Goal: Task Accomplishment & Management: Use online tool/utility

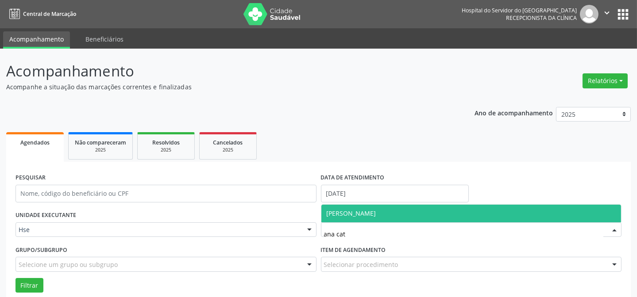
drag, startPoint x: 346, startPoint y: 212, endPoint x: 298, endPoint y: 212, distance: 47.8
click at [344, 212] on span "[PERSON_NAME]" at bounding box center [352, 213] width 50 height 8
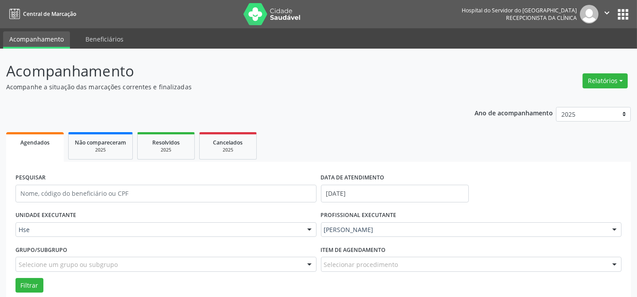
click at [43, 276] on div "Grupo/Subgrupo Selecione um grupo ou subgrupo Todos os grupos e subgrupos Nenhu…" at bounding box center [165, 260] width 305 height 35
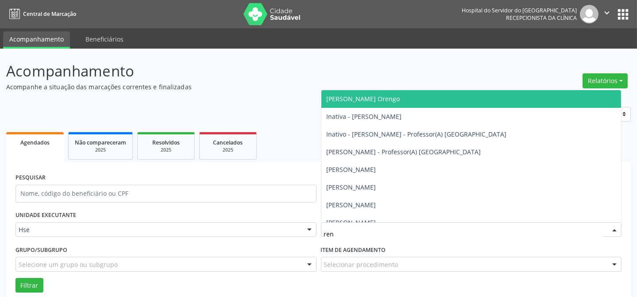
type input "rena"
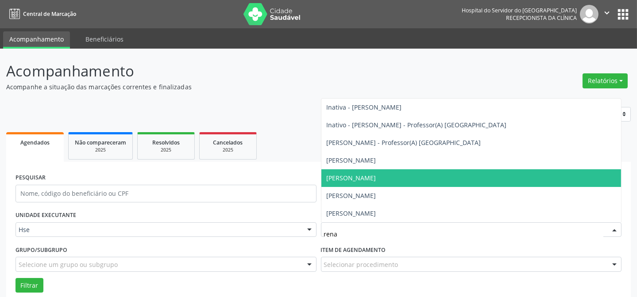
click at [362, 179] on span "[PERSON_NAME]" at bounding box center [352, 178] width 50 height 8
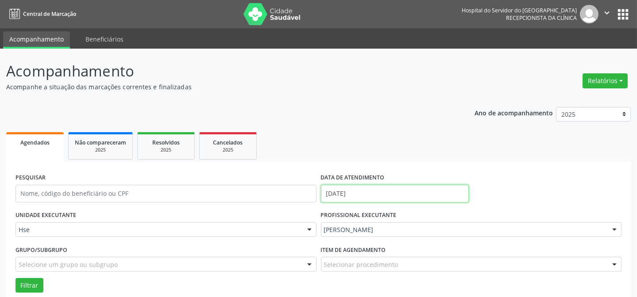
click at [344, 192] on input "[DATE]" at bounding box center [395, 194] width 148 height 18
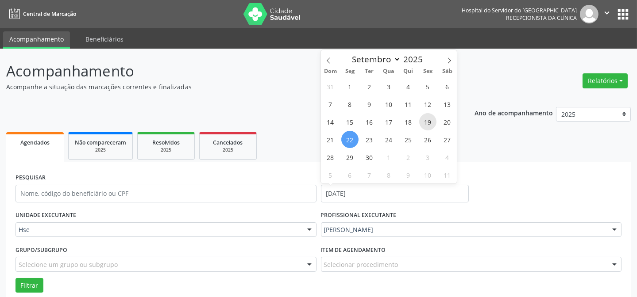
click at [422, 124] on span "19" at bounding box center [427, 121] width 17 height 17
type input "[DATE]"
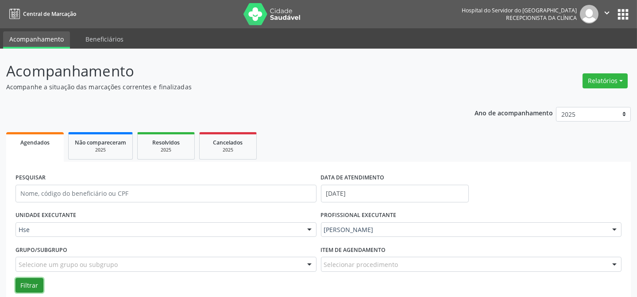
click at [41, 287] on button "Filtrar" at bounding box center [29, 285] width 28 height 15
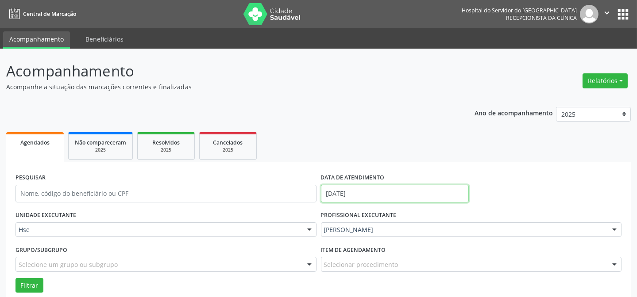
click at [347, 189] on input "[DATE]" at bounding box center [395, 194] width 148 height 18
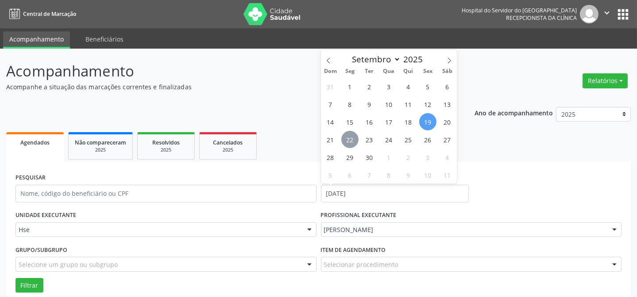
click at [348, 142] on span "22" at bounding box center [349, 139] width 17 height 17
type input "[DATE]"
click at [348, 142] on span "22" at bounding box center [349, 139] width 17 height 17
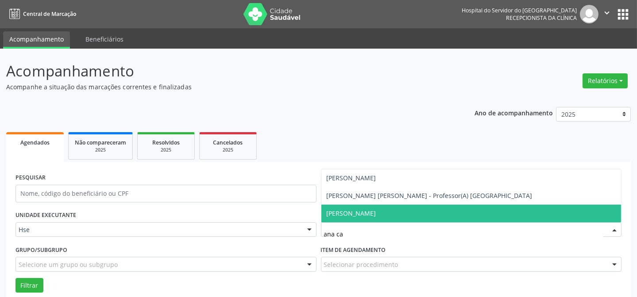
click at [347, 214] on span "[PERSON_NAME]" at bounding box center [352, 213] width 50 height 8
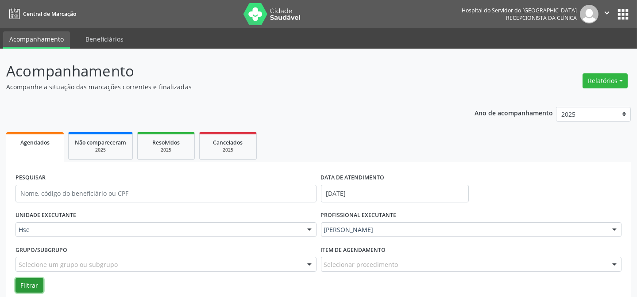
click at [25, 288] on button "Filtrar" at bounding box center [29, 285] width 28 height 15
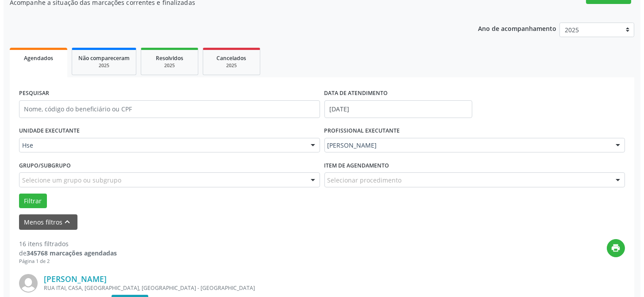
scroll to position [120, 0]
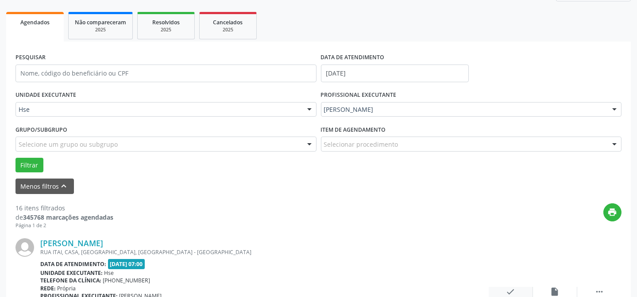
click at [512, 292] on icon "check" at bounding box center [511, 292] width 10 height 10
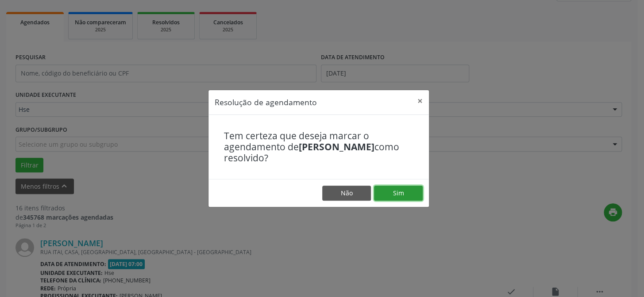
click at [393, 191] on button "Sim" at bounding box center [398, 193] width 49 height 15
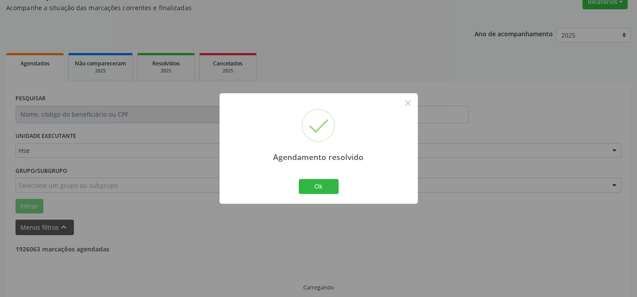
scroll to position [89, 0]
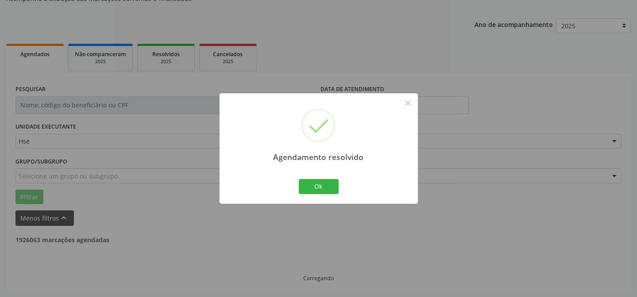
click at [319, 178] on div "Ok Cancel" at bounding box center [319, 186] width 44 height 19
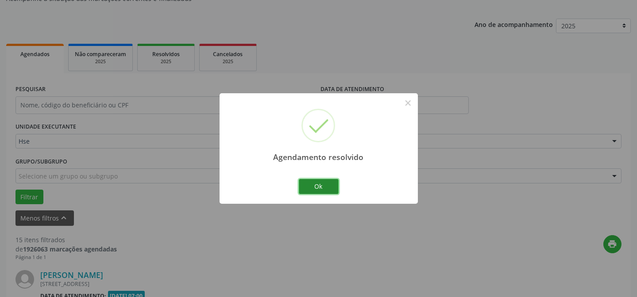
click at [314, 187] on button "Ok" at bounding box center [319, 186] width 40 height 15
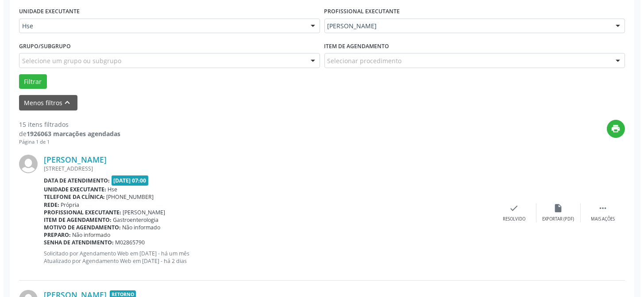
scroll to position [249, 0]
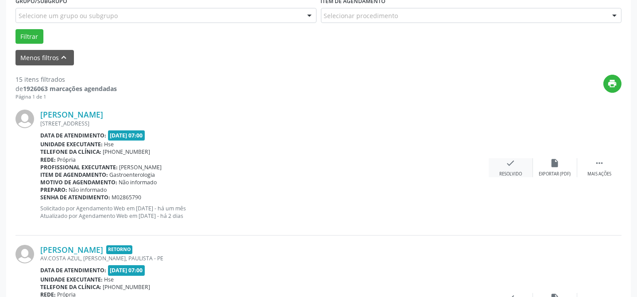
click at [505, 172] on div "Resolvido" at bounding box center [510, 174] width 23 height 6
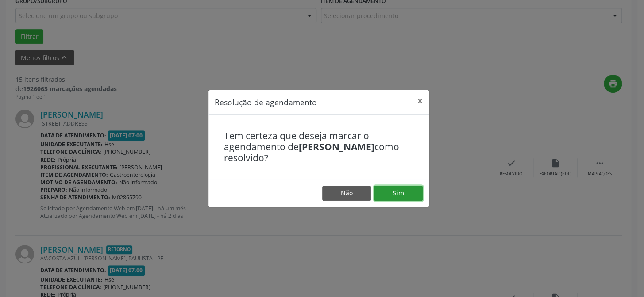
click at [385, 194] on button "Sim" at bounding box center [398, 193] width 49 height 15
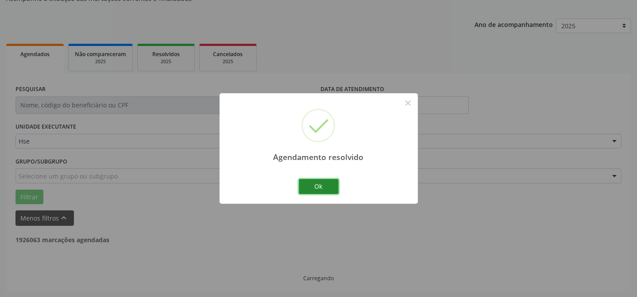
click at [328, 188] on button "Ok" at bounding box center [319, 186] width 40 height 15
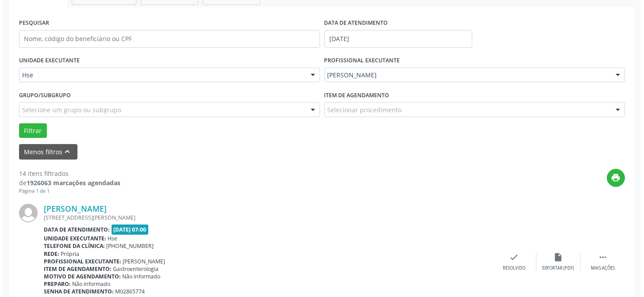
scroll to position [169, 0]
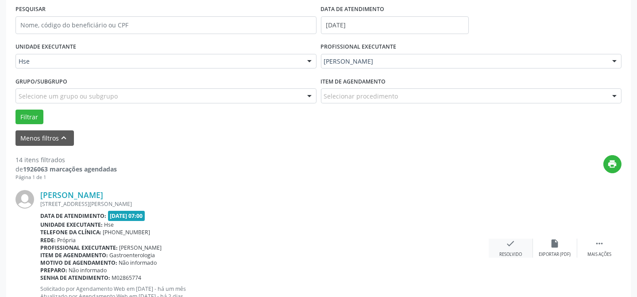
click at [506, 246] on icon "check" at bounding box center [511, 244] width 10 height 10
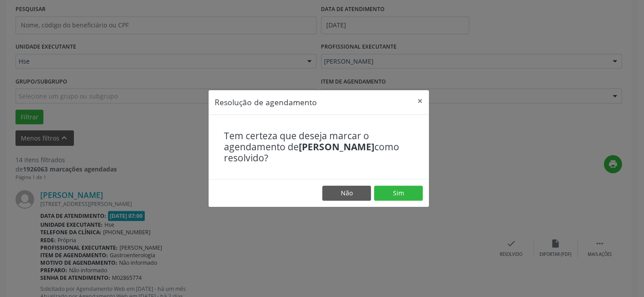
click at [398, 202] on footer "Não Sim" at bounding box center [318, 193] width 220 height 28
click at [398, 194] on button "Sim" at bounding box center [398, 193] width 49 height 15
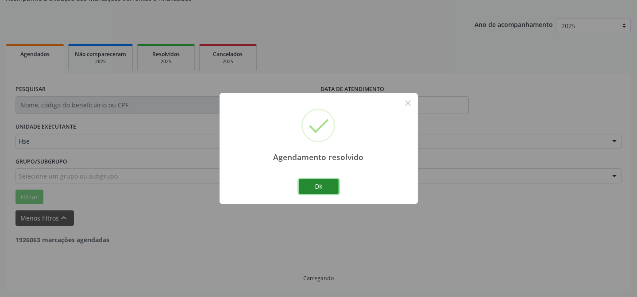
click at [332, 188] on button "Ok" at bounding box center [319, 186] width 40 height 15
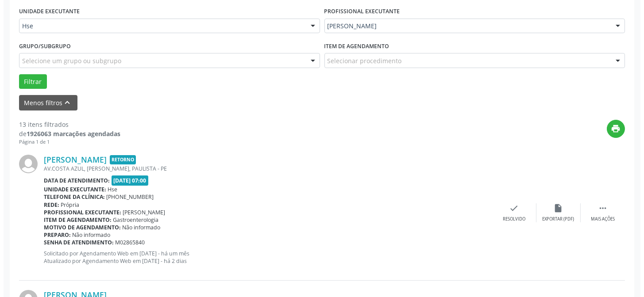
scroll to position [249, 0]
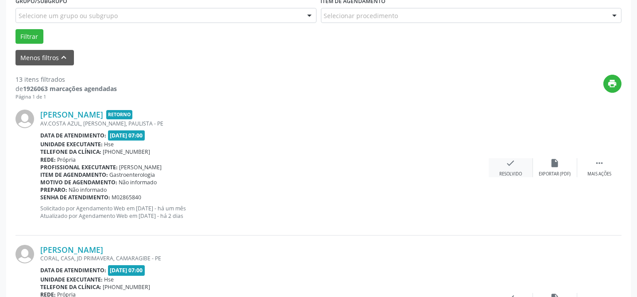
click at [500, 171] on div "Resolvido" at bounding box center [510, 174] width 23 height 6
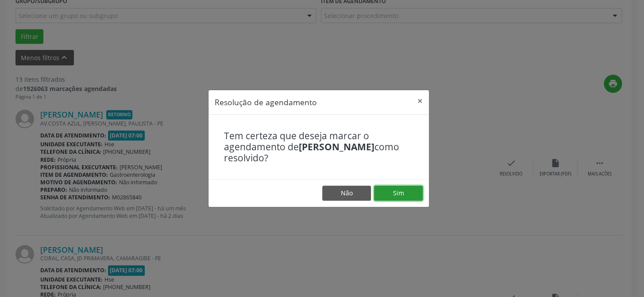
click at [386, 192] on button "Sim" at bounding box center [398, 193] width 49 height 15
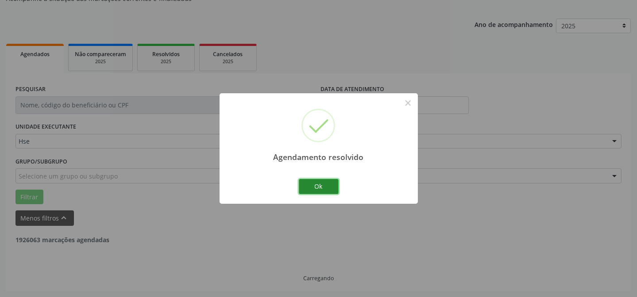
click at [324, 181] on button "Ok" at bounding box center [319, 186] width 40 height 15
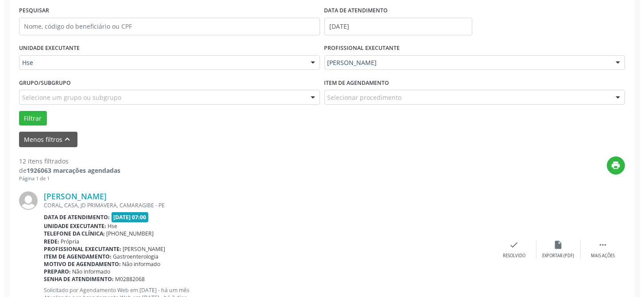
scroll to position [169, 0]
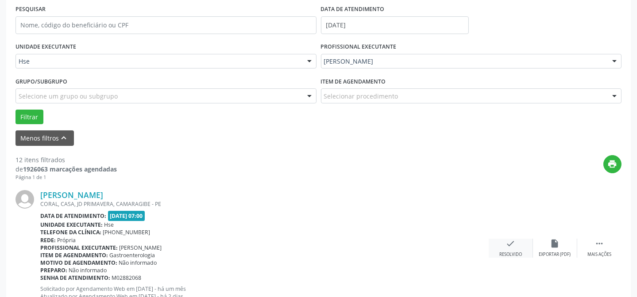
click at [506, 254] on div "Resolvido" at bounding box center [510, 255] width 23 height 6
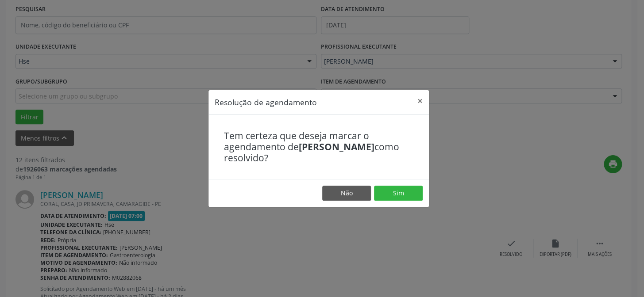
click at [424, 194] on footer "Não Sim" at bounding box center [318, 193] width 220 height 28
click at [405, 195] on button "Sim" at bounding box center [398, 193] width 49 height 15
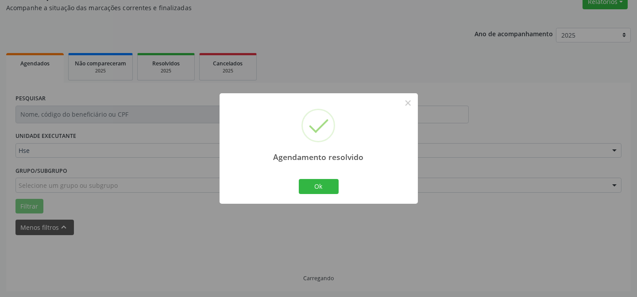
scroll to position [89, 0]
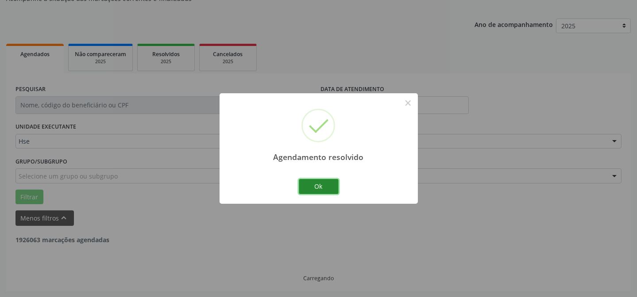
click at [322, 182] on button "Ok" at bounding box center [319, 186] width 40 height 15
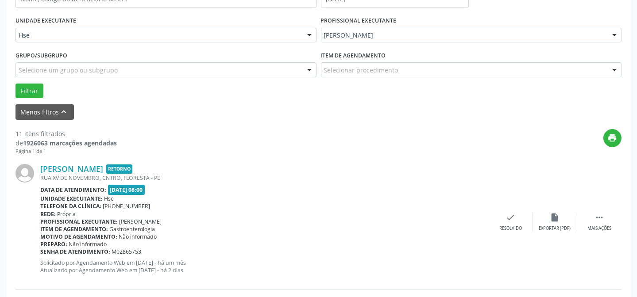
scroll to position [209, 0]
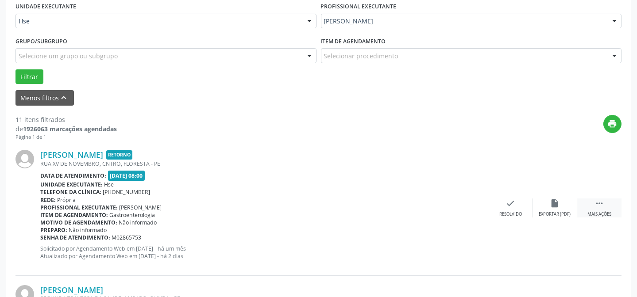
drag, startPoint x: 594, startPoint y: 200, endPoint x: 582, endPoint y: 200, distance: 11.5
click at [594, 200] on div " Mais ações" at bounding box center [599, 208] width 44 height 19
click at [535, 201] on div "alarm_off Não compareceu" at bounding box center [555, 208] width 44 height 19
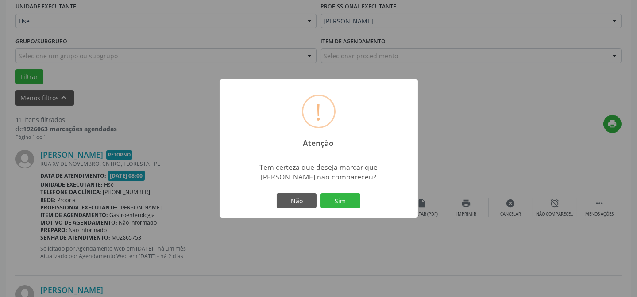
click at [348, 192] on div "Não Sim" at bounding box center [319, 201] width 88 height 19
click at [346, 200] on button "Sim" at bounding box center [340, 200] width 40 height 15
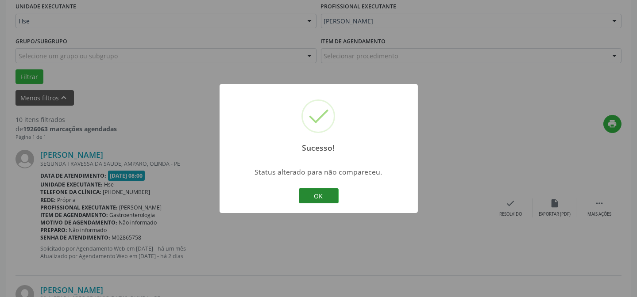
click at [329, 196] on button "OK" at bounding box center [319, 196] width 40 height 15
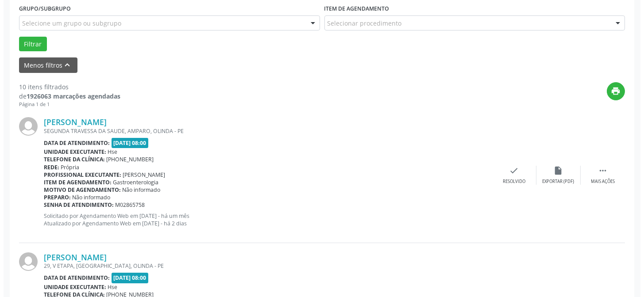
scroll to position [289, 0]
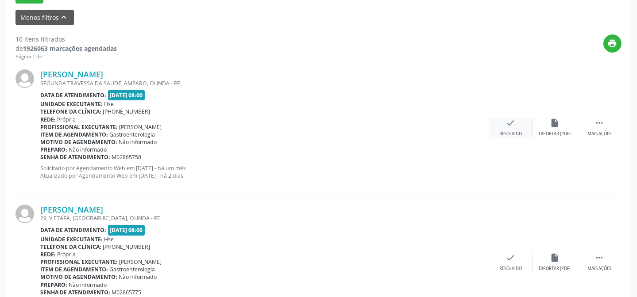
click at [499, 123] on div "check Resolvido" at bounding box center [511, 127] width 44 height 19
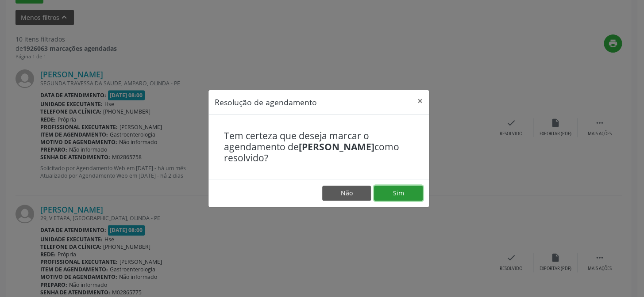
click at [407, 190] on button "Sim" at bounding box center [398, 193] width 49 height 15
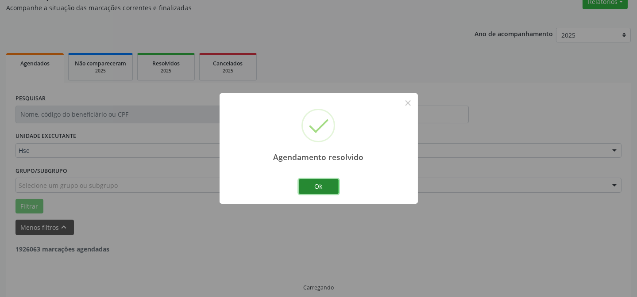
scroll to position [89, 0]
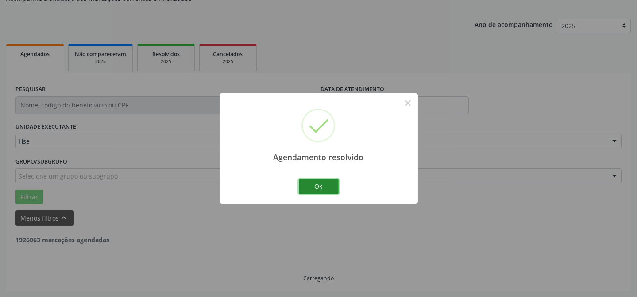
click at [306, 185] on button "Ok" at bounding box center [319, 186] width 40 height 15
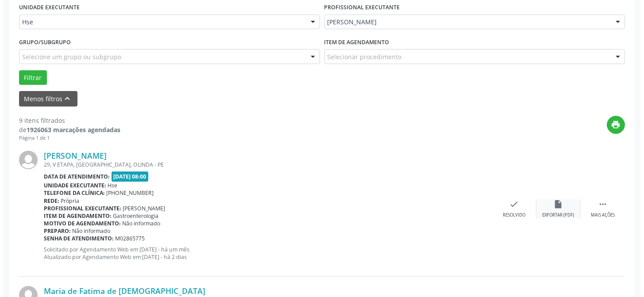
scroll to position [209, 0]
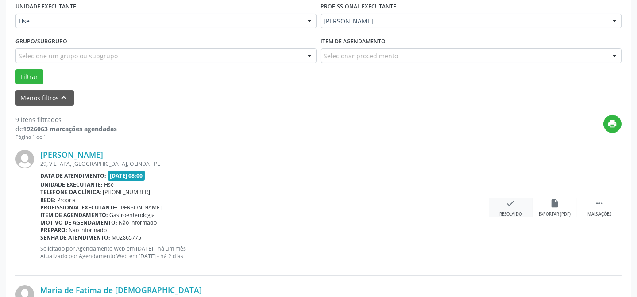
click at [505, 209] on div "check Resolvido" at bounding box center [511, 208] width 44 height 19
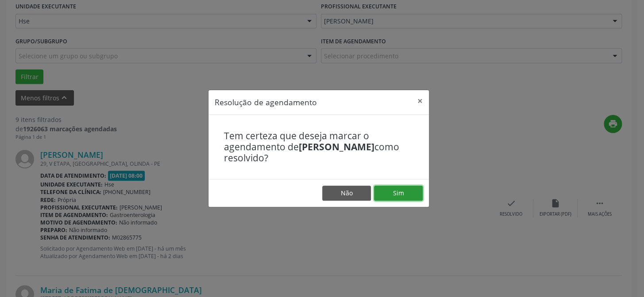
click at [407, 195] on button "Sim" at bounding box center [398, 193] width 49 height 15
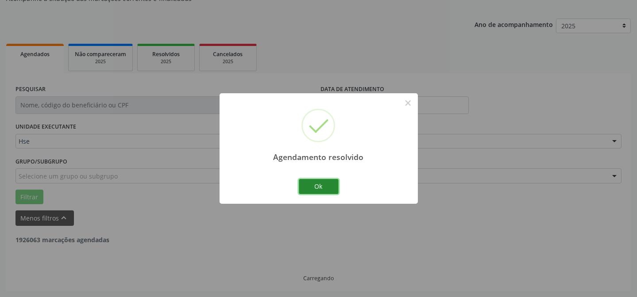
click at [332, 187] on button "Ok" at bounding box center [319, 186] width 40 height 15
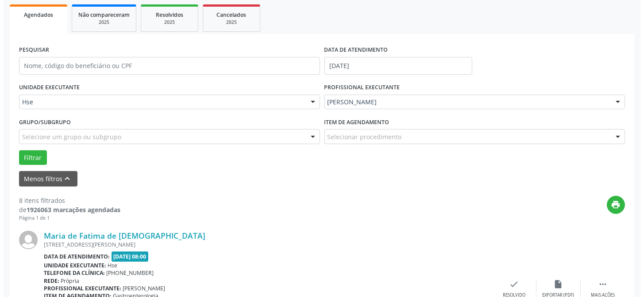
scroll to position [169, 0]
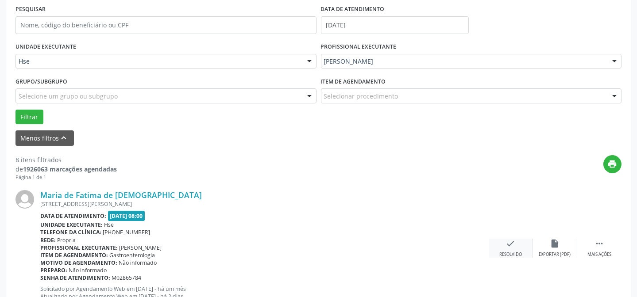
click at [513, 246] on icon "check" at bounding box center [511, 244] width 10 height 10
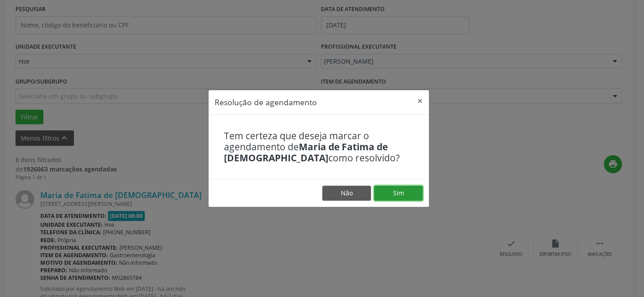
click at [403, 196] on button "Sim" at bounding box center [398, 193] width 49 height 15
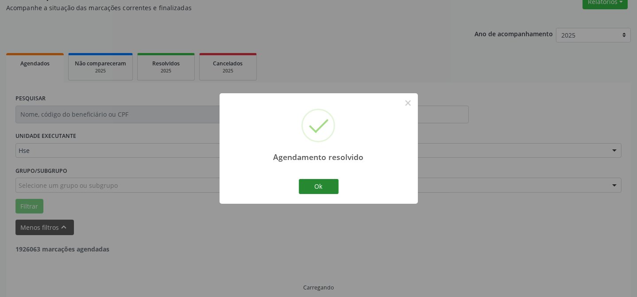
scroll to position [89, 0]
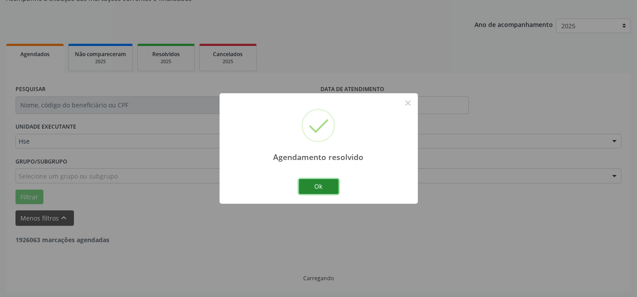
click at [320, 184] on button "Ok" at bounding box center [319, 186] width 40 height 15
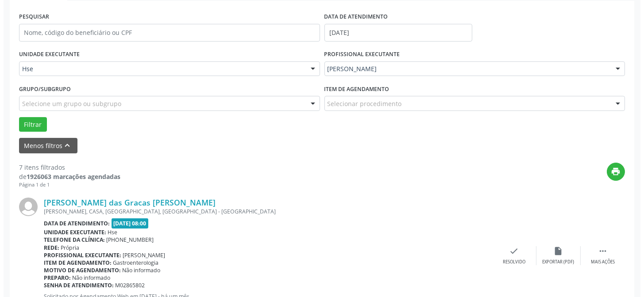
scroll to position [169, 0]
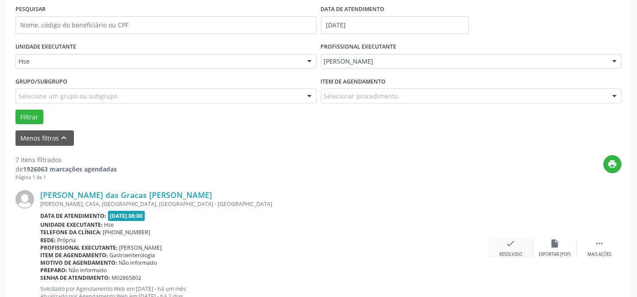
click at [503, 240] on div "check Resolvido" at bounding box center [511, 248] width 44 height 19
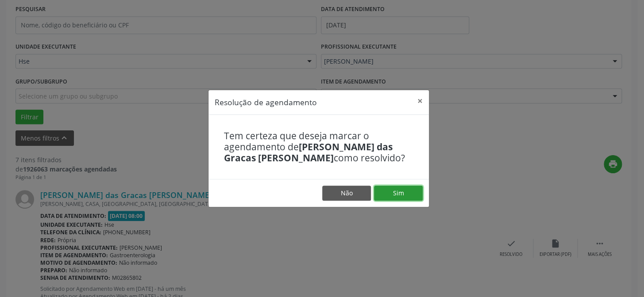
click at [392, 196] on button "Sim" at bounding box center [398, 193] width 49 height 15
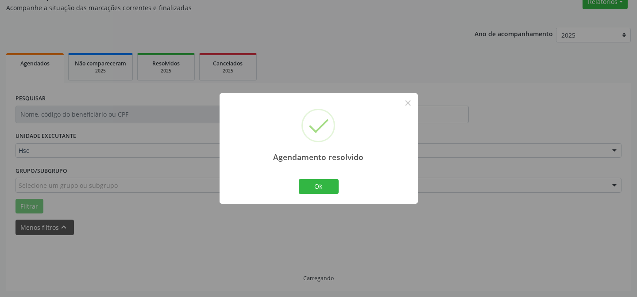
scroll to position [89, 0]
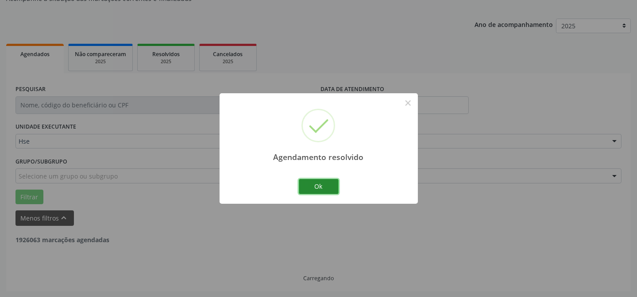
click at [320, 188] on button "Ok" at bounding box center [319, 186] width 40 height 15
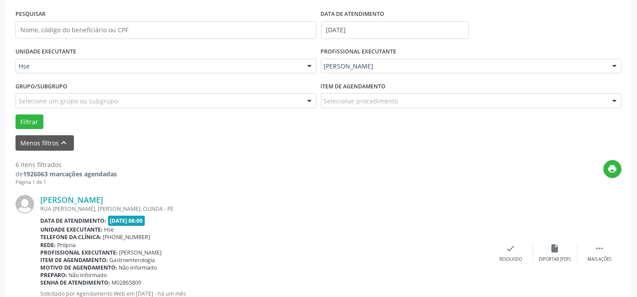
scroll to position [169, 0]
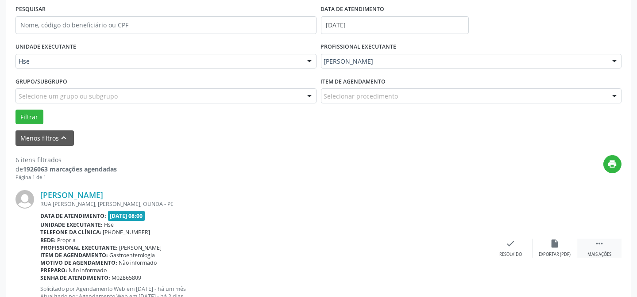
click at [605, 248] on div " Mais ações" at bounding box center [599, 248] width 44 height 19
click at [550, 244] on icon "alarm_off" at bounding box center [555, 244] width 10 height 10
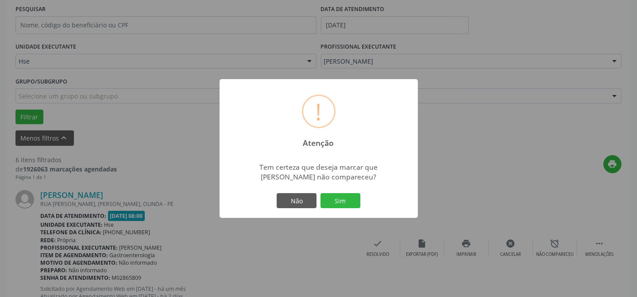
click at [334, 208] on div "Não Sim" at bounding box center [319, 201] width 88 height 19
click at [333, 206] on button "Sim" at bounding box center [340, 200] width 40 height 15
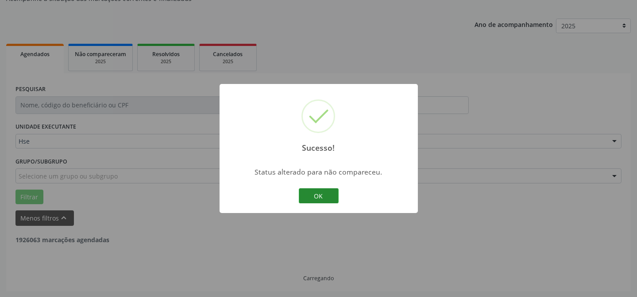
click at [328, 194] on button "OK" at bounding box center [319, 196] width 40 height 15
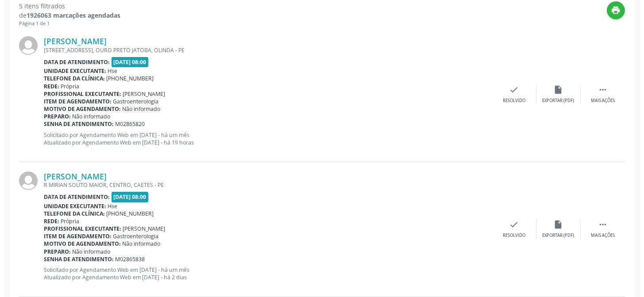
scroll to position [330, 0]
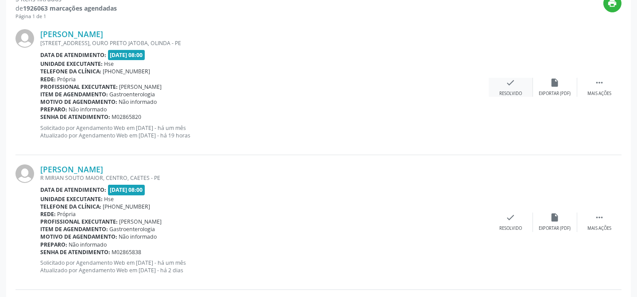
click at [497, 78] on div "check Resolvido" at bounding box center [511, 87] width 44 height 19
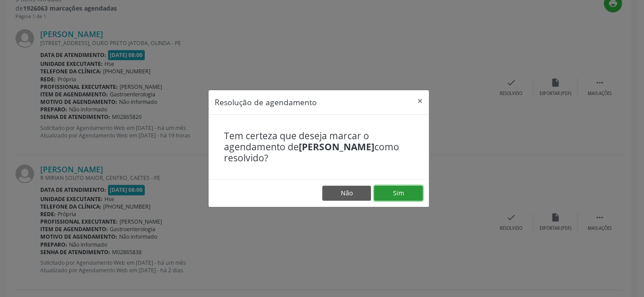
click at [398, 190] on button "Sim" at bounding box center [398, 193] width 49 height 15
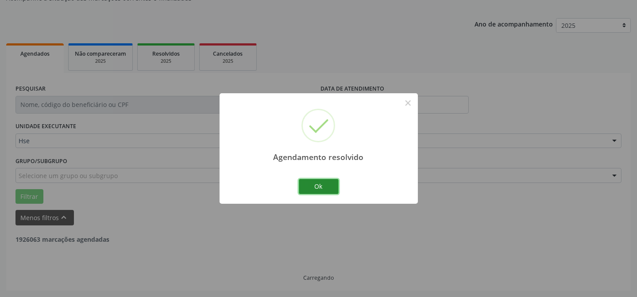
click at [317, 182] on button "Ok" at bounding box center [319, 186] width 40 height 15
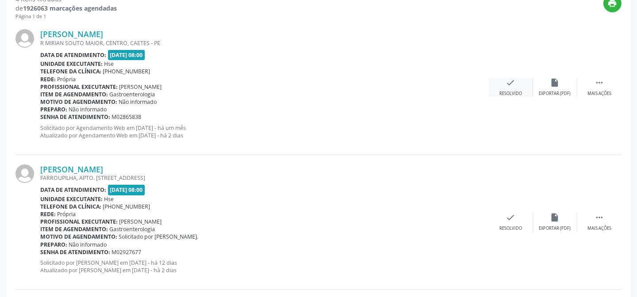
click at [514, 91] on div "Resolvido" at bounding box center [510, 94] width 23 height 6
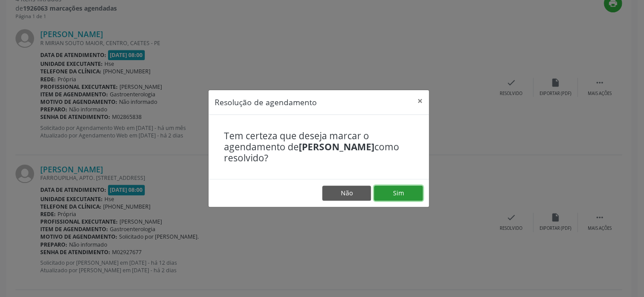
click at [398, 196] on button "Sim" at bounding box center [398, 193] width 49 height 15
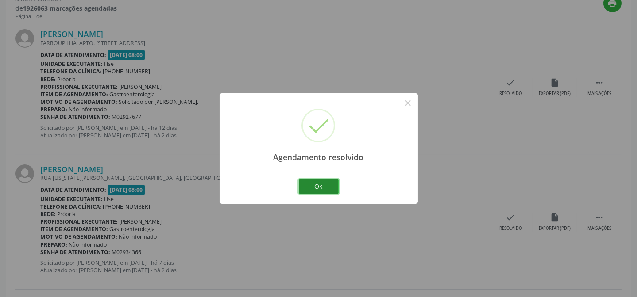
click at [319, 185] on button "Ok" at bounding box center [319, 186] width 40 height 15
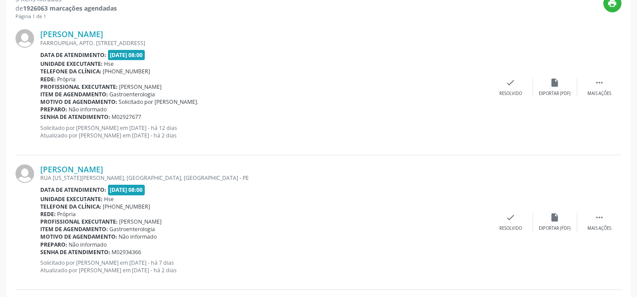
click at [502, 97] on div "[PERSON_NAME] FARROUPILHA, APTO. [STREET_ADDRESS] Data de atendimento: [DATE] 0…" at bounding box center [318, 87] width 606 height 135
click at [502, 92] on div "Resolvido" at bounding box center [510, 94] width 23 height 6
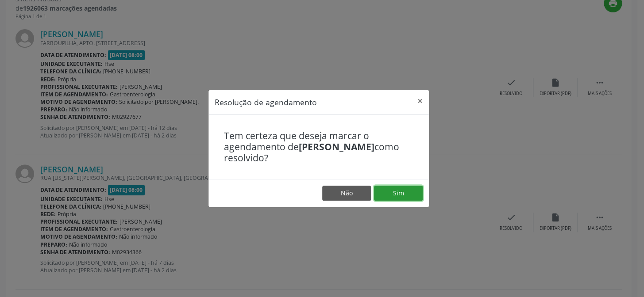
click at [397, 194] on button "Sim" at bounding box center [398, 193] width 49 height 15
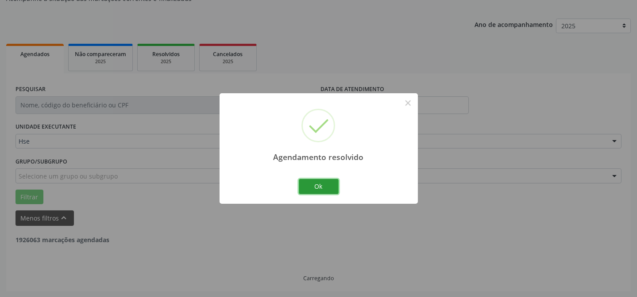
drag, startPoint x: 332, startPoint y: 185, endPoint x: 301, endPoint y: 183, distance: 30.6
click at [332, 186] on button "Ok" at bounding box center [319, 186] width 40 height 15
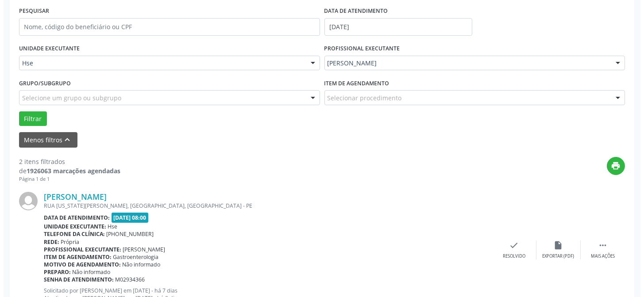
scroll to position [169, 0]
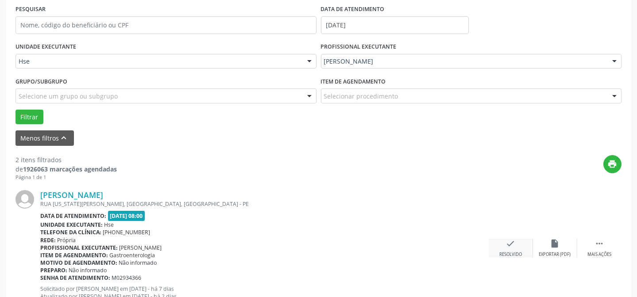
click at [519, 253] on div "Resolvido" at bounding box center [510, 255] width 23 height 6
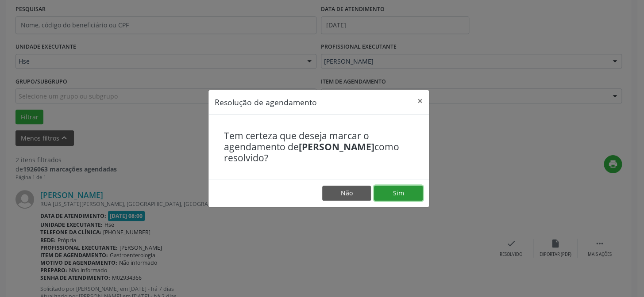
click at [393, 190] on button "Sim" at bounding box center [398, 193] width 49 height 15
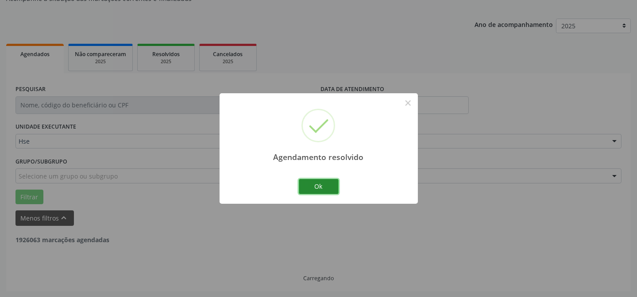
click at [324, 189] on button "Ok" at bounding box center [319, 186] width 40 height 15
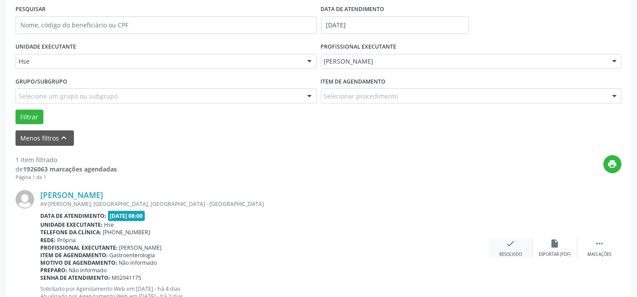
click at [505, 252] on div "Resolvido" at bounding box center [510, 255] width 23 height 6
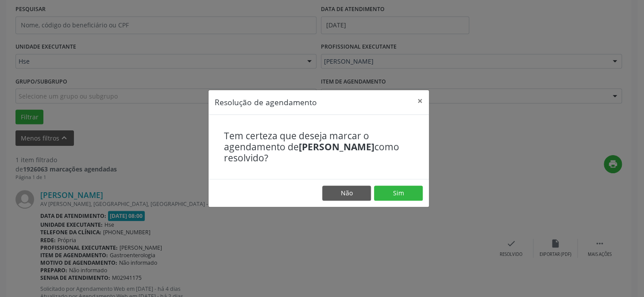
click at [395, 175] on div "Tem certeza que deseja marcar o agendamento de [PERSON_NAME] como resolvido?" at bounding box center [318, 147] width 220 height 65
click at [395, 187] on button "Sim" at bounding box center [398, 193] width 49 height 15
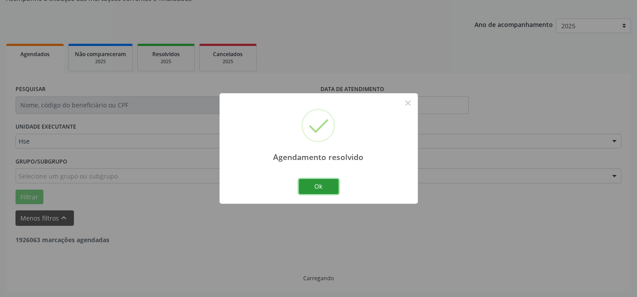
click at [336, 188] on button "Ok" at bounding box center [319, 186] width 40 height 15
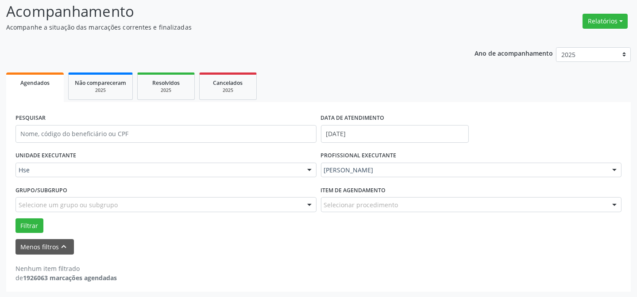
click at [363, 177] on div "[PERSON_NAME]" at bounding box center [471, 170] width 301 height 15
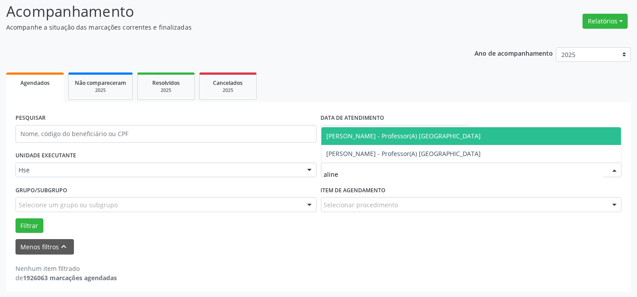
click at [335, 137] on span "[PERSON_NAME] - Professor(A) [GEOGRAPHIC_DATA]" at bounding box center [404, 136] width 154 height 8
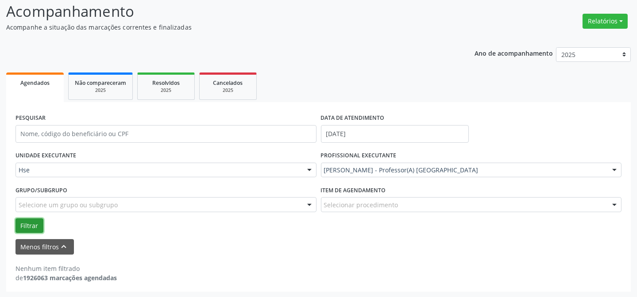
click at [25, 225] on button "Filtrar" at bounding box center [29, 226] width 28 height 15
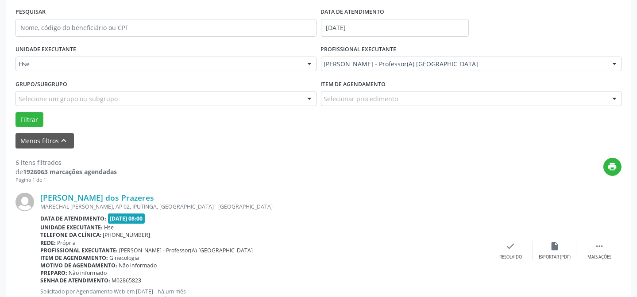
scroll to position [181, 0]
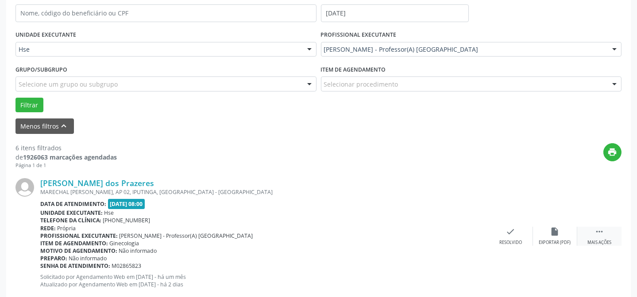
drag, startPoint x: 616, startPoint y: 239, endPoint x: 610, endPoint y: 240, distance: 5.3
click at [615, 239] on div " Mais ações" at bounding box center [599, 236] width 44 height 19
click at [563, 237] on div "alarm_off Não compareceu" at bounding box center [555, 236] width 44 height 19
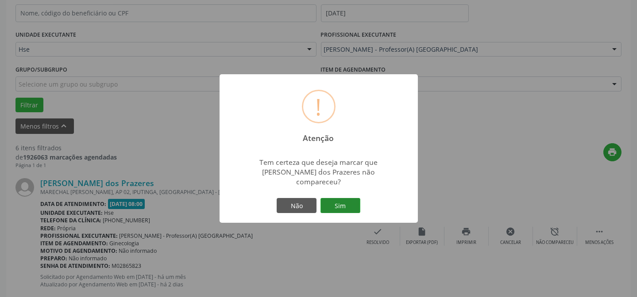
click at [341, 203] on button "Sim" at bounding box center [340, 205] width 40 height 15
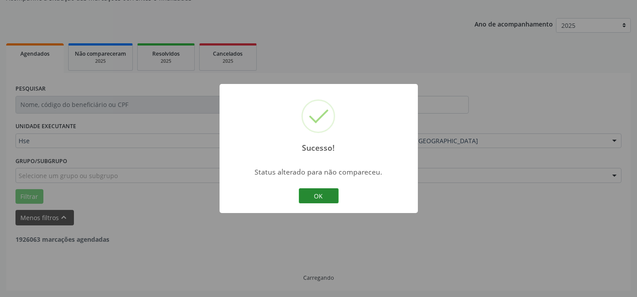
click at [317, 196] on button "OK" at bounding box center [319, 196] width 40 height 15
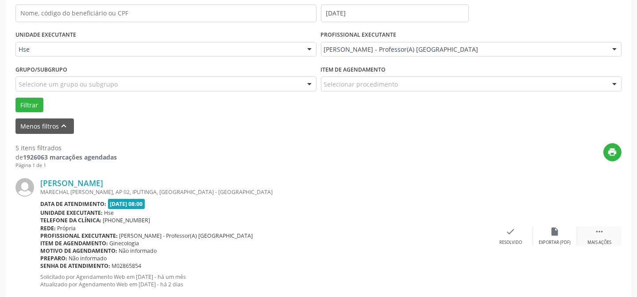
click at [586, 231] on div " Mais ações" at bounding box center [599, 236] width 44 height 19
click at [544, 230] on div "alarm_off Não compareceu" at bounding box center [555, 236] width 44 height 19
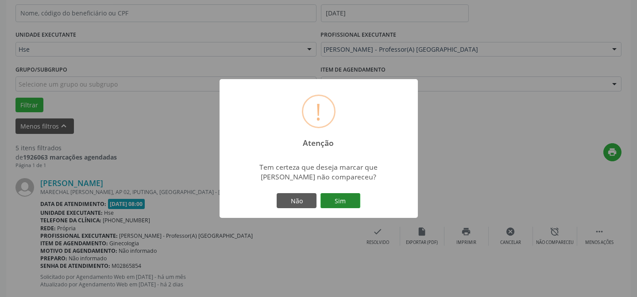
click at [335, 196] on button "Sim" at bounding box center [340, 200] width 40 height 15
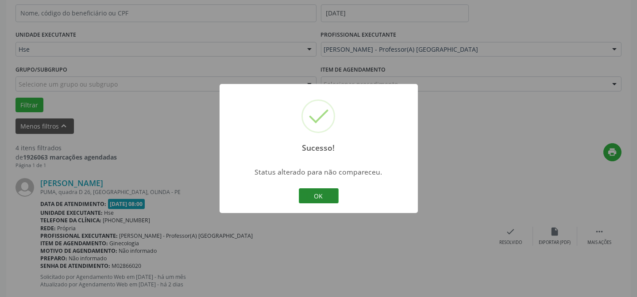
click at [316, 200] on button "OK" at bounding box center [319, 196] width 40 height 15
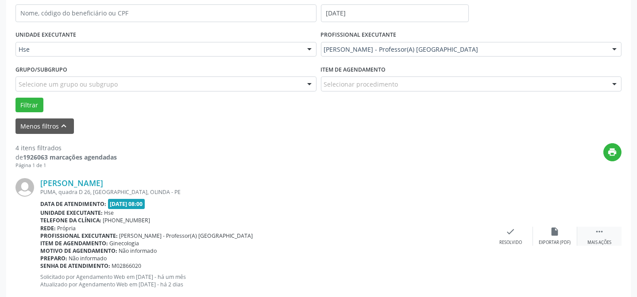
click at [605, 236] on div " Mais ações" at bounding box center [599, 236] width 44 height 19
click at [539, 241] on div "Não compareceu" at bounding box center [555, 243] width 38 height 6
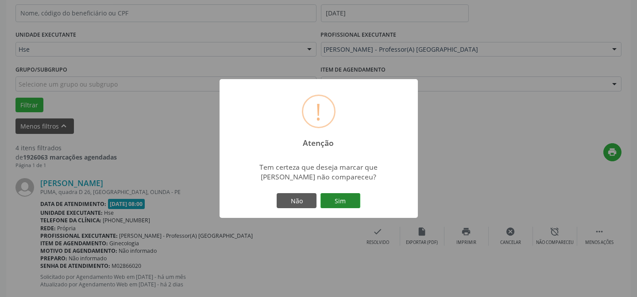
click at [332, 205] on button "Sim" at bounding box center [340, 200] width 40 height 15
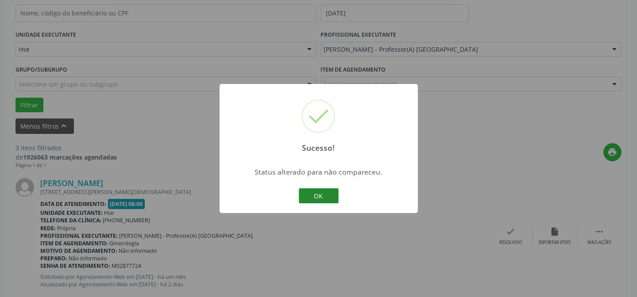
click at [316, 199] on button "OK" at bounding box center [319, 196] width 40 height 15
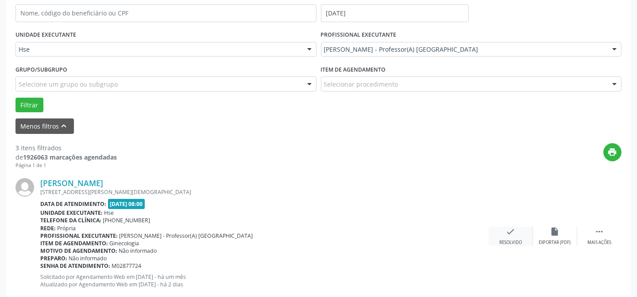
click at [511, 235] on icon "check" at bounding box center [511, 232] width 10 height 10
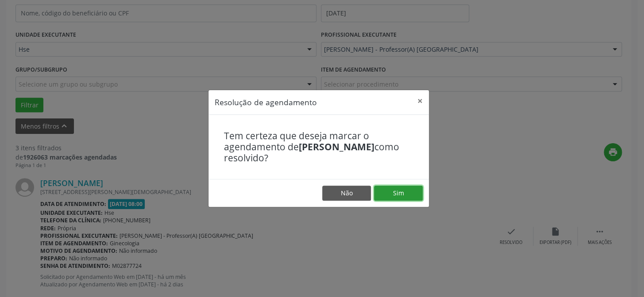
click at [390, 199] on button "Sim" at bounding box center [398, 193] width 49 height 15
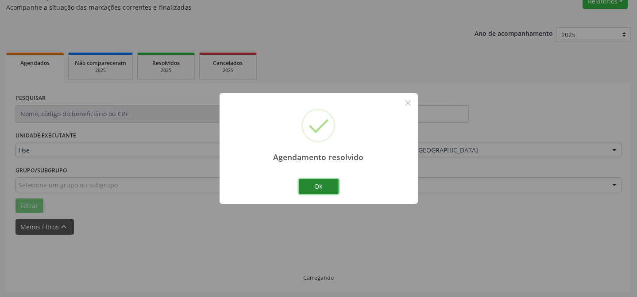
click at [320, 188] on button "Ok" at bounding box center [319, 186] width 40 height 15
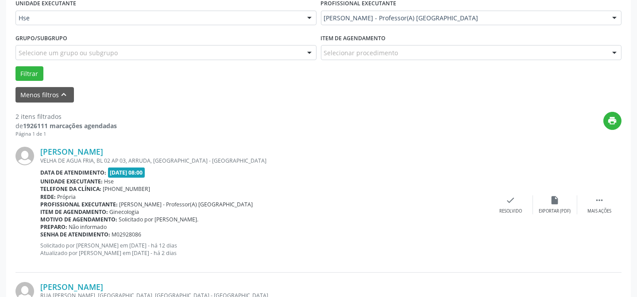
scroll to position [261, 0]
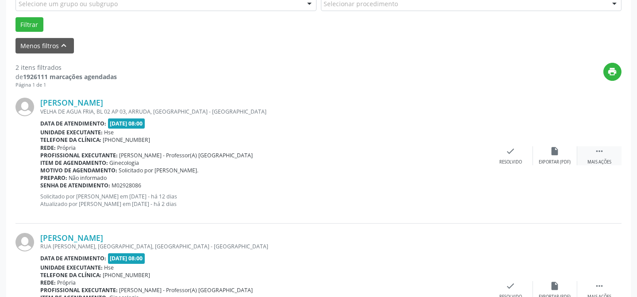
click at [594, 155] on div " Mais ações" at bounding box center [599, 156] width 44 height 19
click at [556, 147] on icon "alarm_off" at bounding box center [555, 152] width 10 height 10
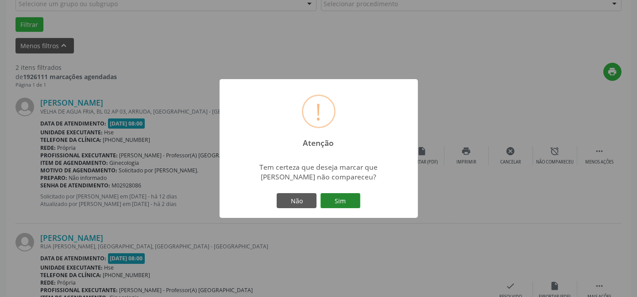
click at [351, 200] on button "Sim" at bounding box center [340, 200] width 40 height 15
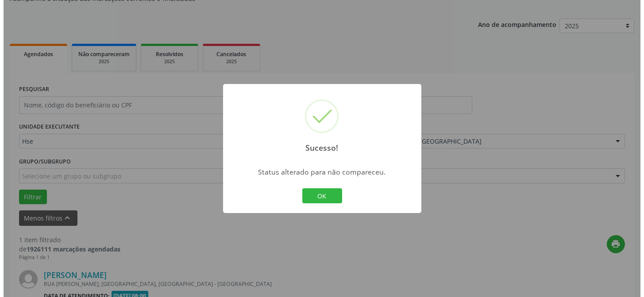
scroll to position [202, 0]
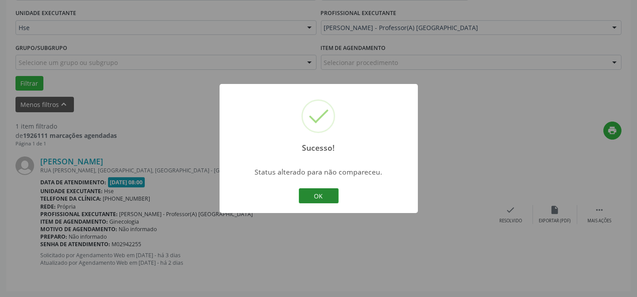
click at [334, 200] on button "OK" at bounding box center [319, 196] width 40 height 15
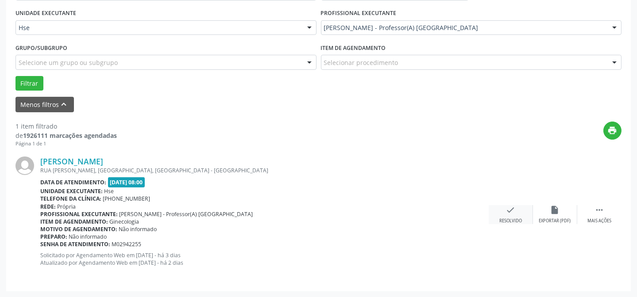
click at [512, 221] on div "Resolvido" at bounding box center [510, 221] width 23 height 6
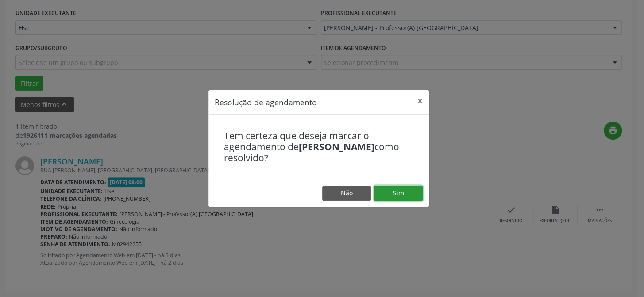
click at [407, 194] on button "Sim" at bounding box center [398, 193] width 49 height 15
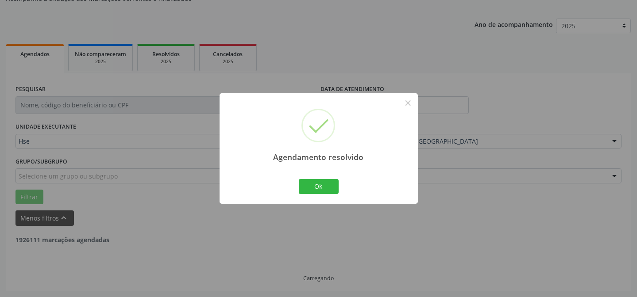
scroll to position [60, 0]
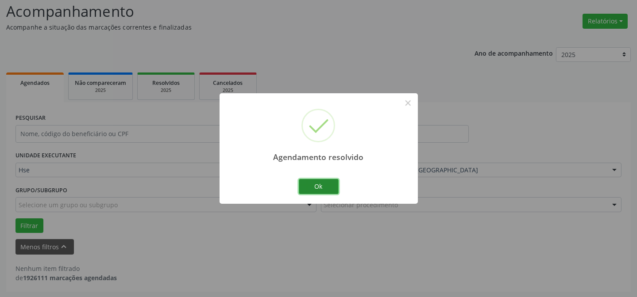
drag, startPoint x: 315, startPoint y: 188, endPoint x: 114, endPoint y: 172, distance: 201.1
click at [313, 189] on button "Ok" at bounding box center [319, 186] width 40 height 15
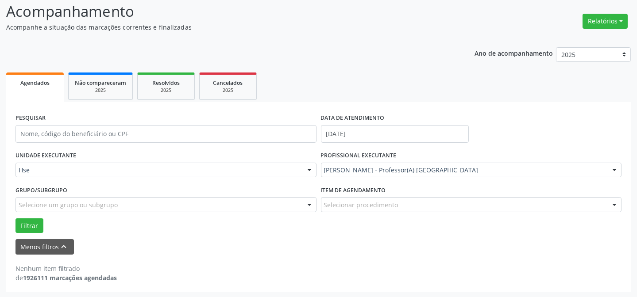
click at [352, 174] on div "[PERSON_NAME] - Professor(A) [GEOGRAPHIC_DATA]" at bounding box center [471, 170] width 301 height 15
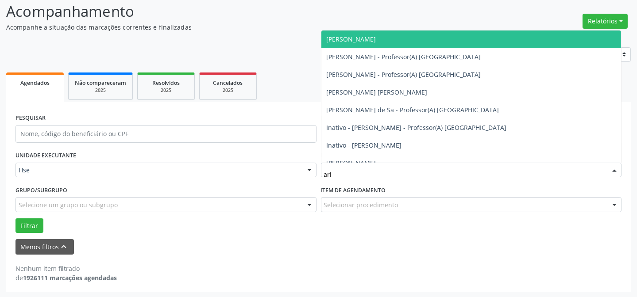
type input "aria"
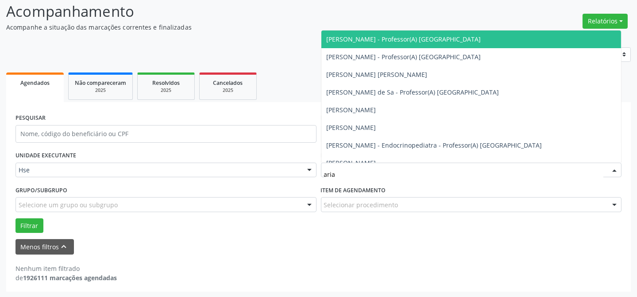
click at [372, 38] on span "[PERSON_NAME] - Professor(A) [GEOGRAPHIC_DATA]" at bounding box center [404, 39] width 154 height 8
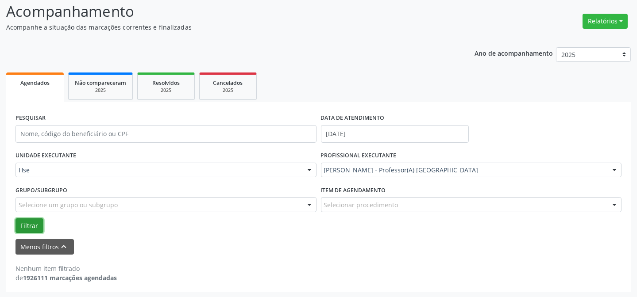
click at [23, 222] on button "Filtrar" at bounding box center [29, 226] width 28 height 15
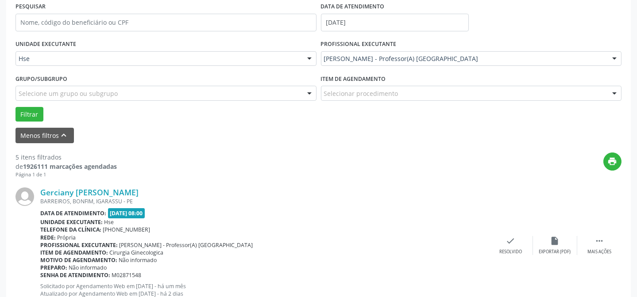
scroll to position [181, 0]
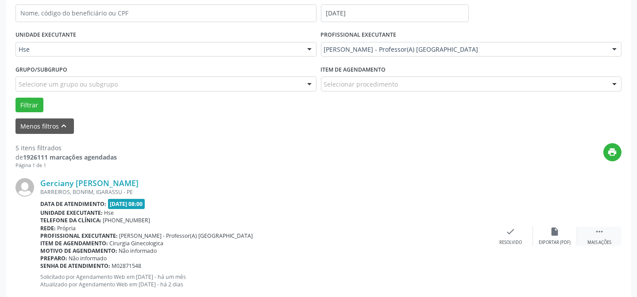
click at [590, 238] on div " Mais ações" at bounding box center [599, 236] width 44 height 19
click at [560, 234] on div "alarm_off Não compareceu" at bounding box center [555, 236] width 44 height 19
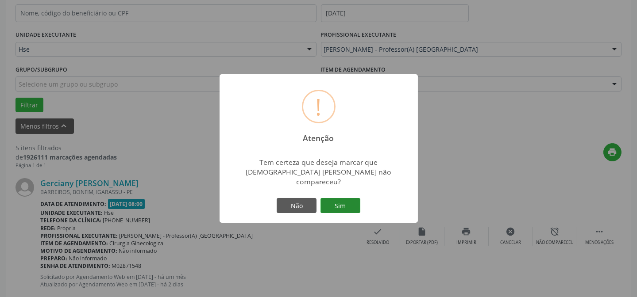
click at [355, 199] on button "Sim" at bounding box center [340, 205] width 40 height 15
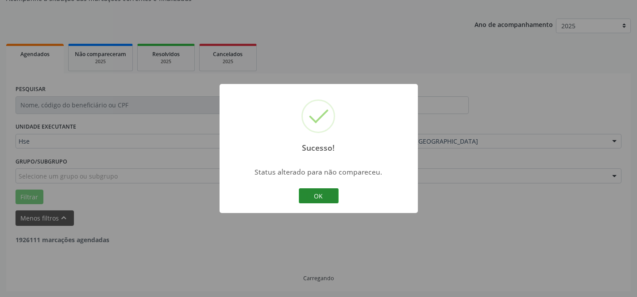
click at [319, 196] on button "OK" at bounding box center [319, 196] width 40 height 15
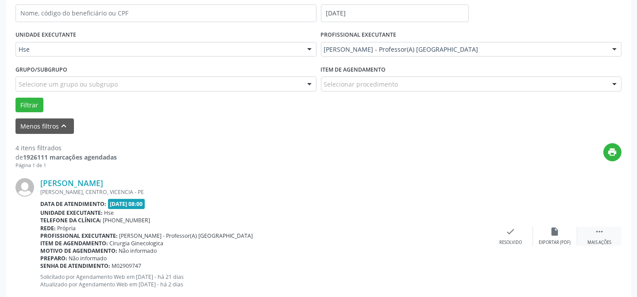
click at [602, 234] on icon "" at bounding box center [599, 232] width 10 height 10
click at [559, 236] on div "alarm_off Não compareceu" at bounding box center [555, 236] width 44 height 19
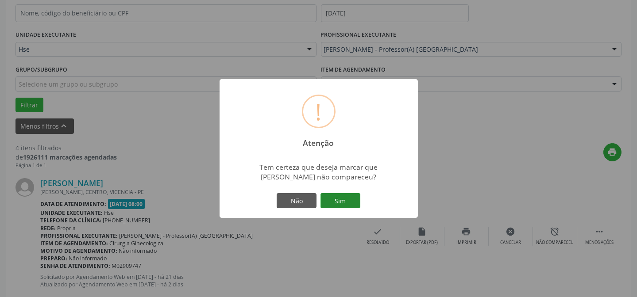
click at [339, 208] on button "Sim" at bounding box center [340, 200] width 40 height 15
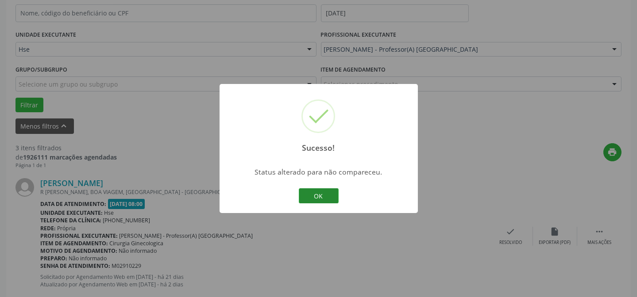
click at [328, 197] on button "OK" at bounding box center [319, 196] width 40 height 15
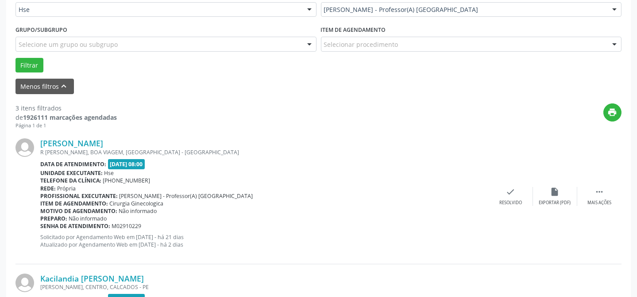
scroll to position [221, 0]
click at [593, 200] on div "Mais ações" at bounding box center [599, 203] width 24 height 6
click at [550, 192] on icon "alarm_off" at bounding box center [555, 192] width 10 height 10
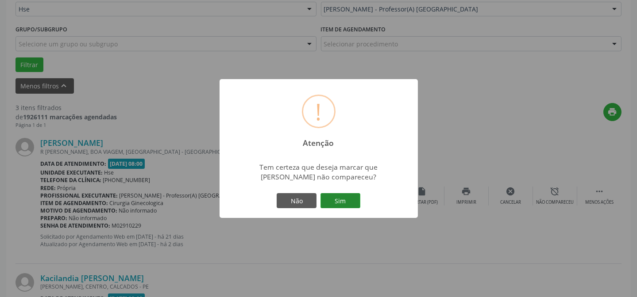
click at [337, 194] on button "Sim" at bounding box center [340, 200] width 40 height 15
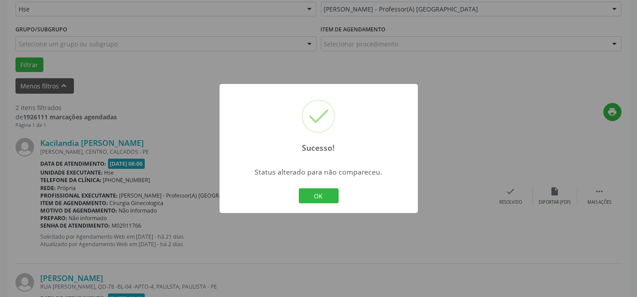
click at [335, 187] on div "OK Cancel" at bounding box center [319, 196] width 44 height 19
click at [325, 199] on button "OK" at bounding box center [319, 196] width 40 height 15
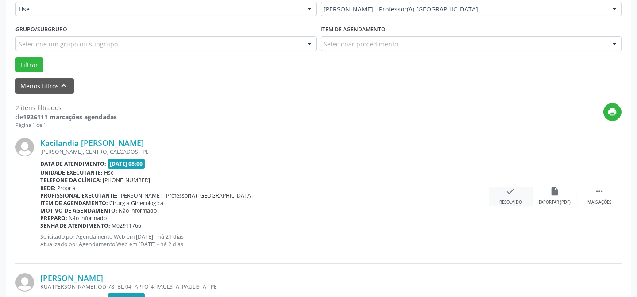
click at [530, 188] on div "check Resolvido" at bounding box center [511, 196] width 44 height 19
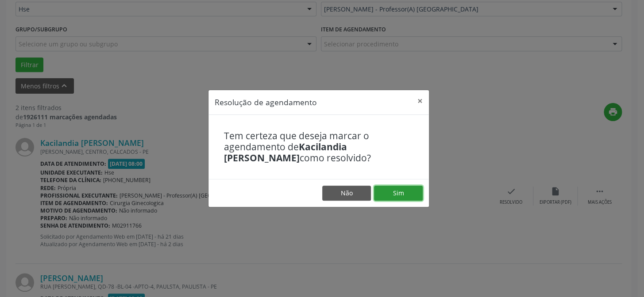
click at [404, 194] on button "Sim" at bounding box center [398, 193] width 49 height 15
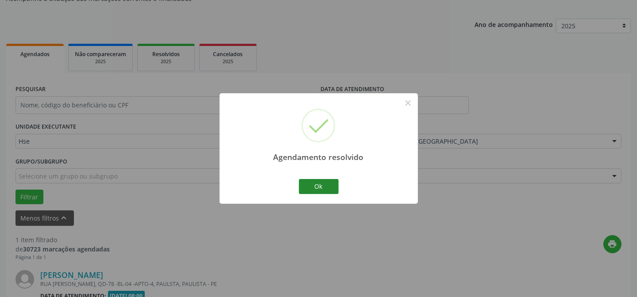
scroll to position [202, 0]
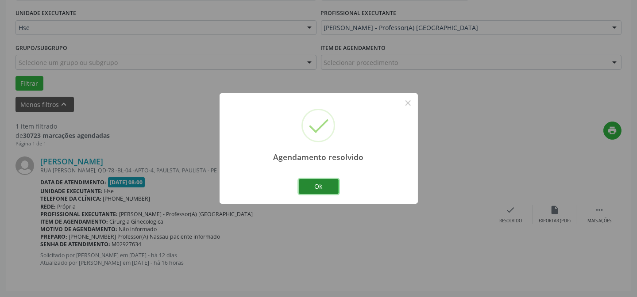
click at [324, 188] on button "Ok" at bounding box center [319, 186] width 40 height 15
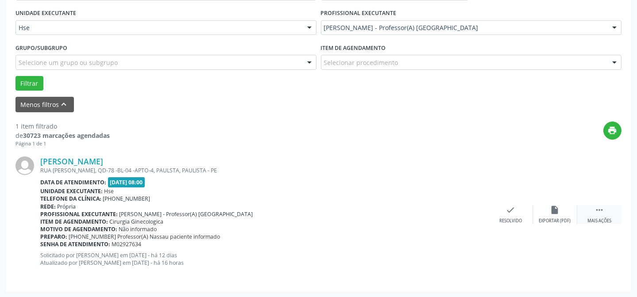
click at [606, 215] on div " Mais ações" at bounding box center [599, 214] width 44 height 19
click at [544, 212] on div "alarm_off Não compareceu" at bounding box center [555, 214] width 44 height 19
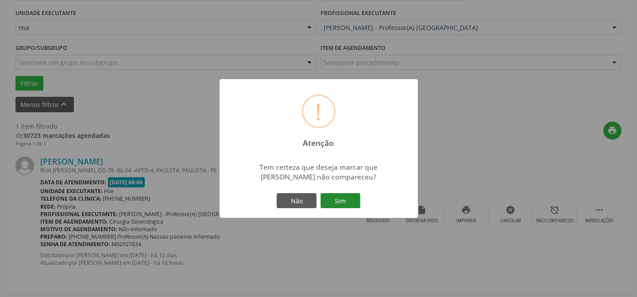
click at [354, 203] on button "Sim" at bounding box center [340, 200] width 40 height 15
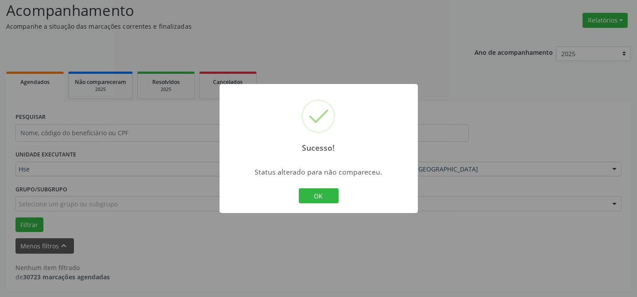
scroll to position [60, 0]
click at [309, 197] on button "OK" at bounding box center [319, 196] width 40 height 15
